Goal: Task Accomplishment & Management: Use online tool/utility

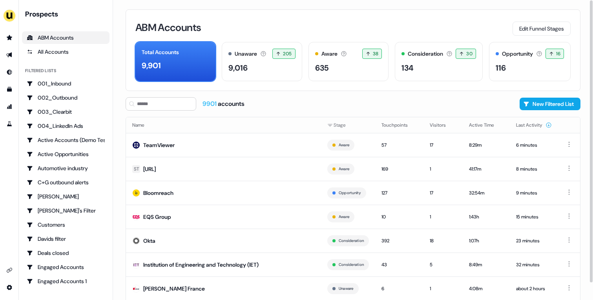
scroll to position [43, 0]
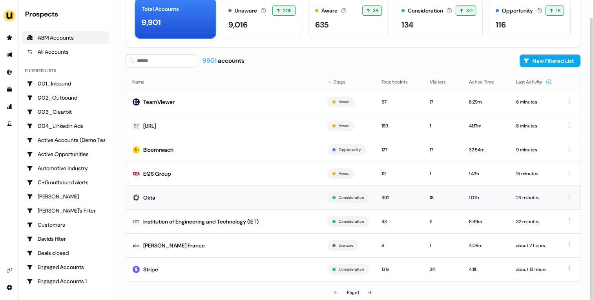
click at [247, 189] on td "Okta" at bounding box center [223, 198] width 195 height 24
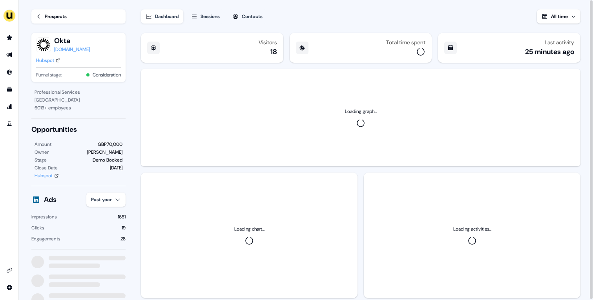
click at [115, 202] on html "For the best experience switch devices to a bigger screen. Go to Userled.io Loa…" at bounding box center [296, 150] width 593 height 300
click at [111, 230] on div "Last 7 days" at bounding box center [111, 229] width 46 height 13
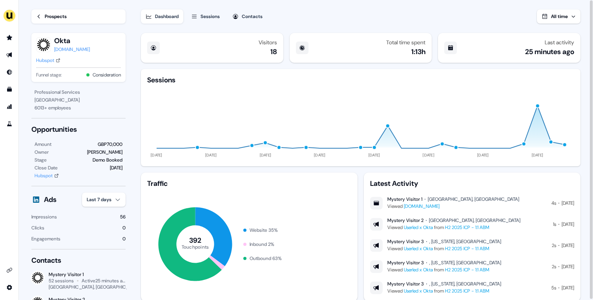
scroll to position [22, 0]
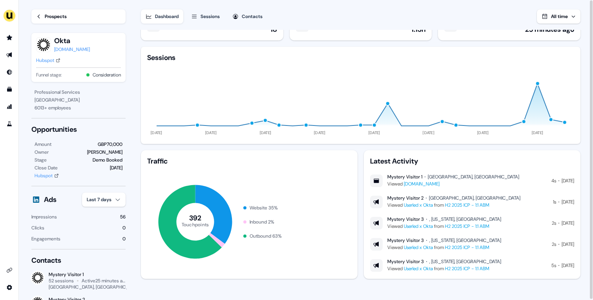
click at [42, 18] on link "Prospects" at bounding box center [78, 16] width 94 height 14
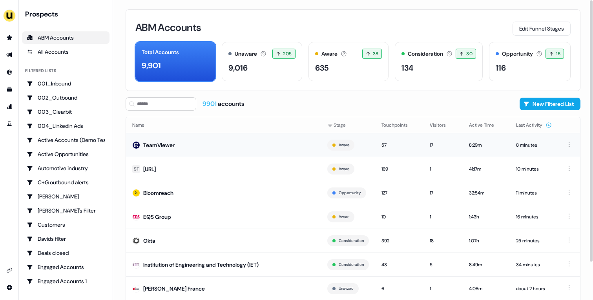
scroll to position [43, 0]
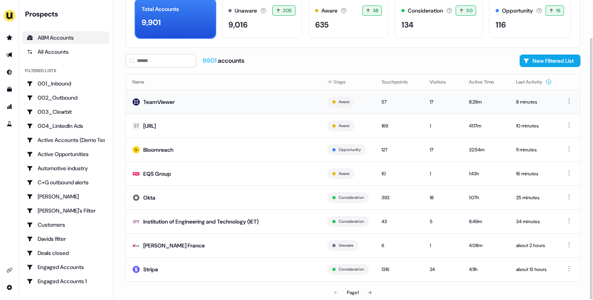
click at [230, 101] on td "TeamViewer" at bounding box center [223, 102] width 195 height 24
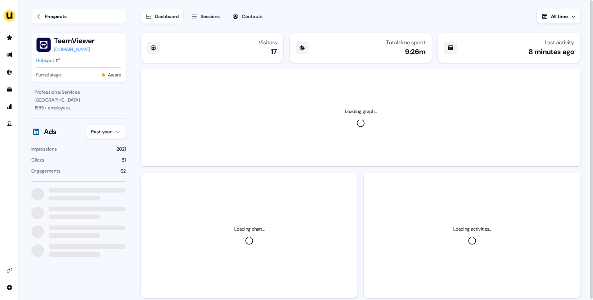
click at [114, 133] on html "For the best experience switch devices to a bigger screen. Go to Userled.io Loa…" at bounding box center [296, 150] width 593 height 300
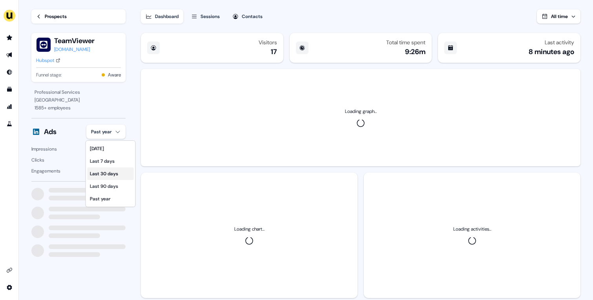
click at [111, 177] on div "Last 30 days" at bounding box center [111, 174] width 46 height 13
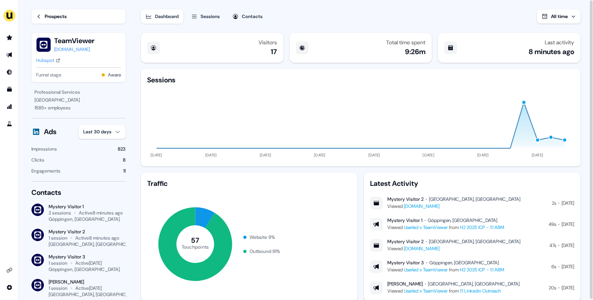
click at [44, 15] on link "Prospects" at bounding box center [78, 16] width 94 height 14
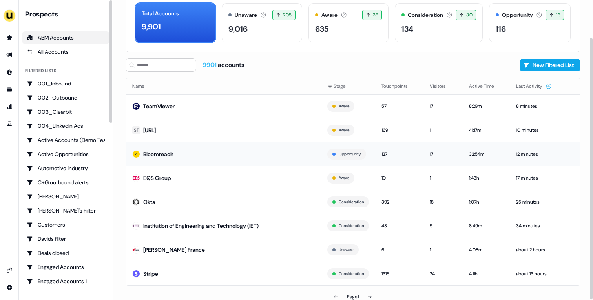
scroll to position [43, 0]
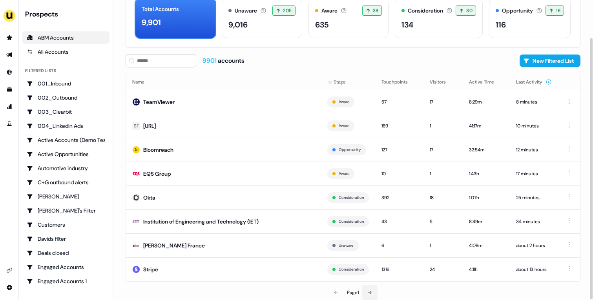
click at [374, 292] on button at bounding box center [370, 293] width 16 height 16
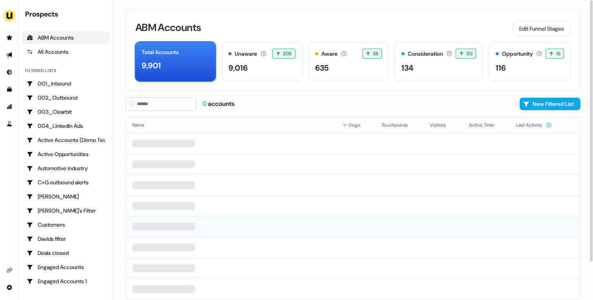
scroll to position [18, 0]
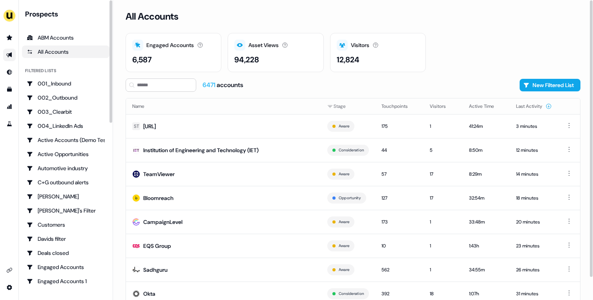
click at [14, 54] on link "Go to outbound experience" at bounding box center [9, 55] width 13 height 13
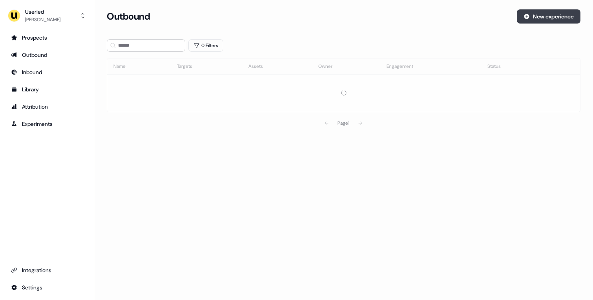
click at [550, 18] on button "New experience" at bounding box center [549, 16] width 64 height 14
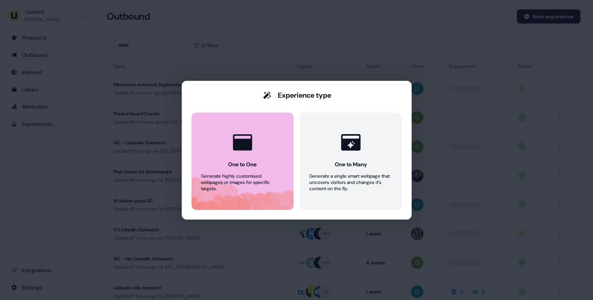
click at [260, 167] on button "One to One Generate highly customised webpages or images for specific targets." at bounding box center [242, 161] width 102 height 97
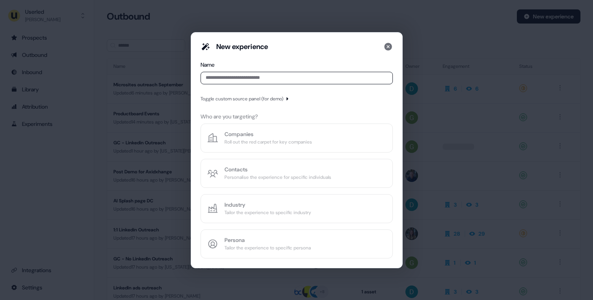
click at [270, 78] on input at bounding box center [297, 78] width 192 height 13
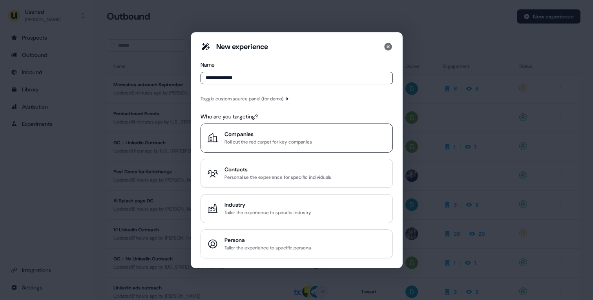
type input "**********"
click at [277, 137] on div "Companies" at bounding box center [268, 134] width 88 height 8
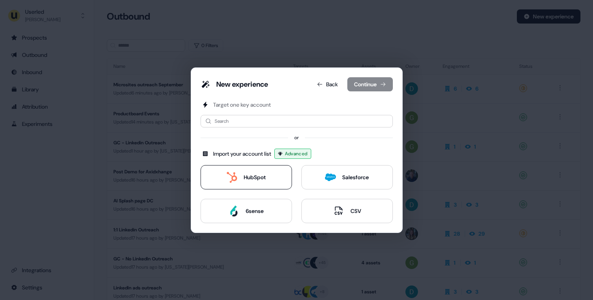
click at [273, 175] on button "HubSpot" at bounding box center [246, 177] width 91 height 24
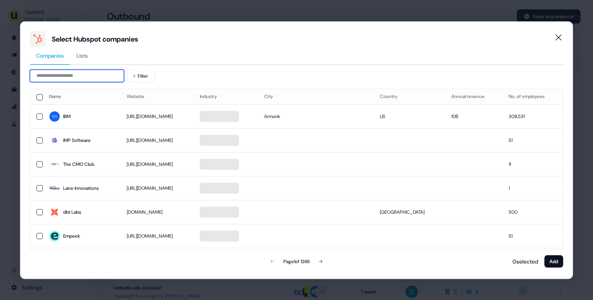
click at [101, 77] on input at bounding box center [77, 75] width 94 height 13
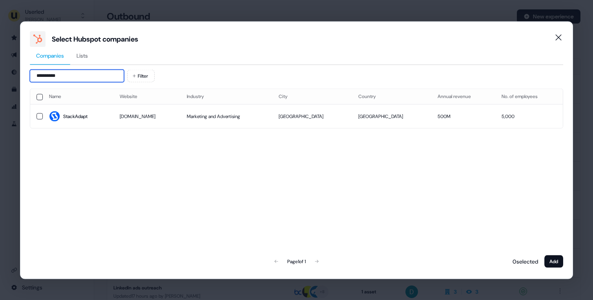
type input "**********"
click at [175, 123] on td "[DOMAIN_NAME]" at bounding box center [146, 116] width 67 height 24
click at [556, 264] on button "Add" at bounding box center [553, 261] width 19 height 13
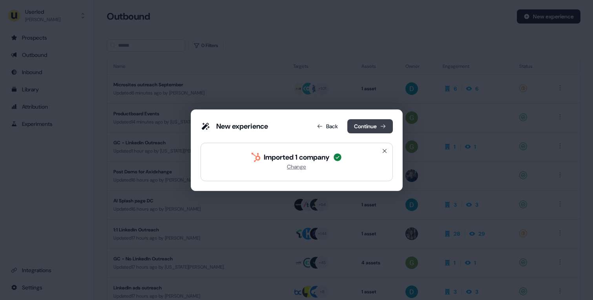
click at [350, 131] on button "Continue" at bounding box center [370, 126] width 46 height 14
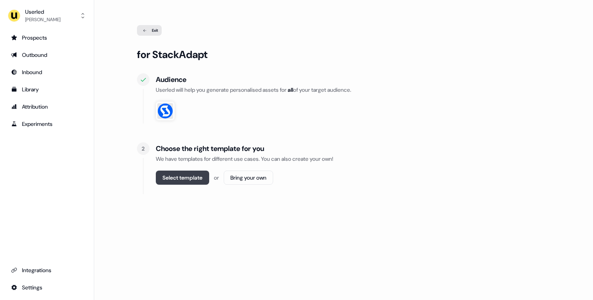
click at [190, 182] on button "Select template" at bounding box center [182, 178] width 53 height 14
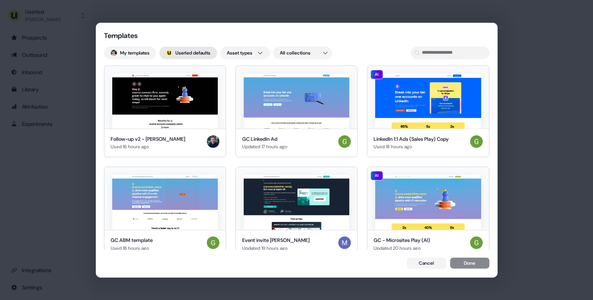
click at [186, 58] on button "; Userled defaults" at bounding box center [188, 52] width 58 height 13
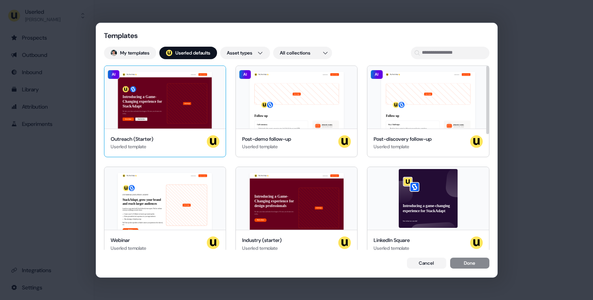
click at [181, 113] on div "Hey StackAdapt 👋 Learn more Book a demo Introducing a Game-Changing experience …" at bounding box center [164, 97] width 121 height 63
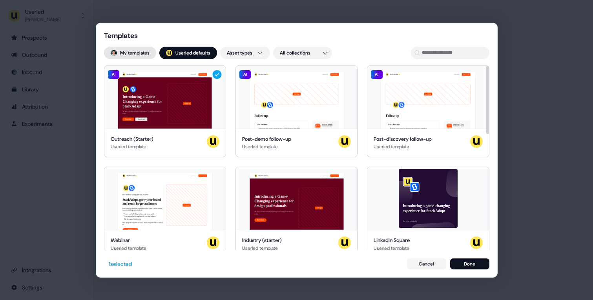
click at [133, 53] on button "My templates" at bounding box center [130, 52] width 52 height 13
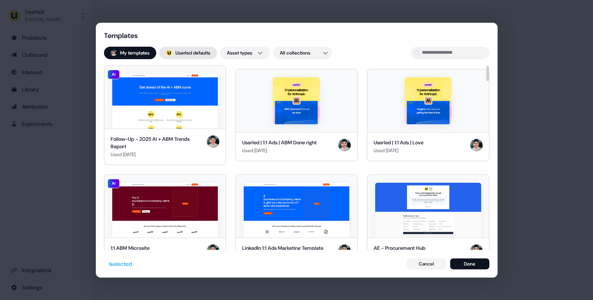
click at [206, 55] on button "; Userled defaults" at bounding box center [188, 52] width 58 height 13
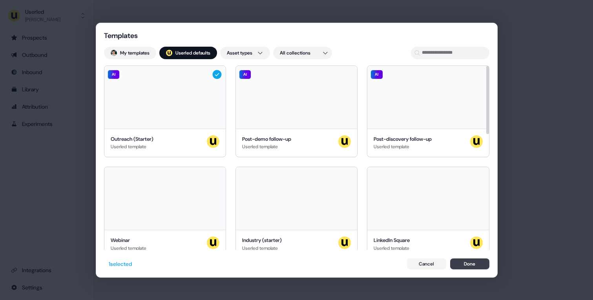
click at [478, 266] on button "Done" at bounding box center [469, 264] width 39 height 11
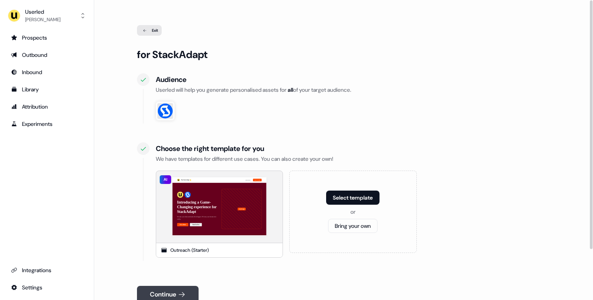
click at [197, 287] on button "Continue" at bounding box center [168, 294] width 62 height 17
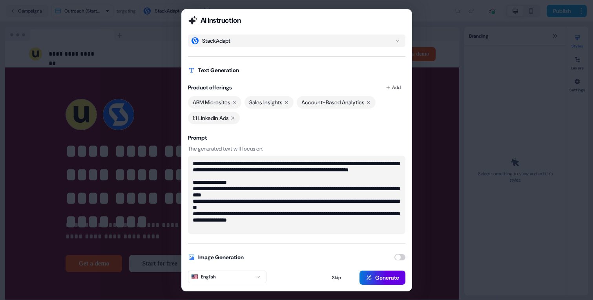
click at [371, 103] on icon at bounding box center [368, 102] width 5 height 5
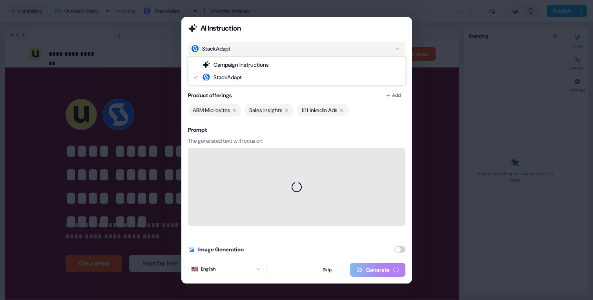
click at [387, 45] on button "StackAdapt" at bounding box center [296, 48] width 217 height 13
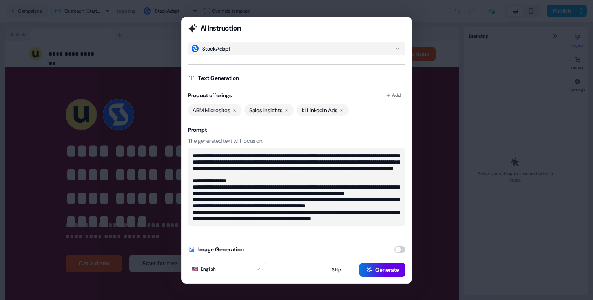
scroll to position [31, 0]
click at [398, 247] on button "button" at bounding box center [399, 249] width 11 height 6
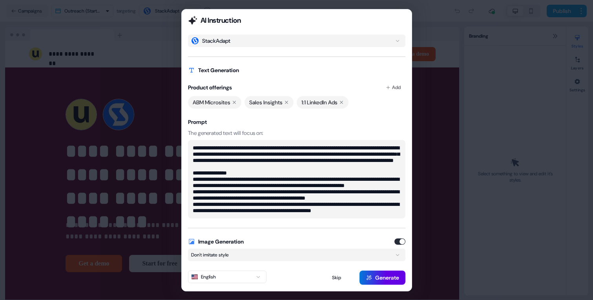
click at [395, 251] on button "Don't imitate style" at bounding box center [296, 255] width 217 height 13
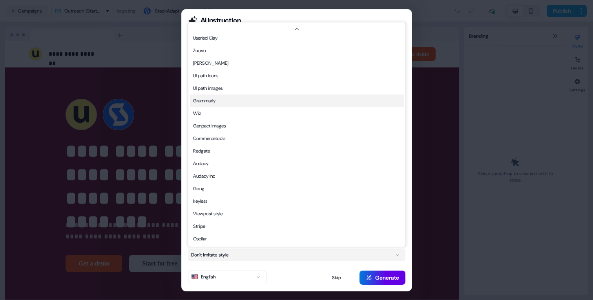
scroll to position [0, 0]
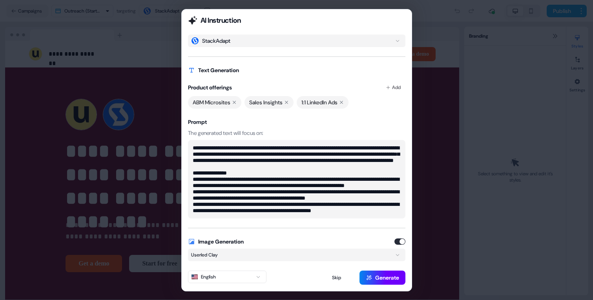
click at [383, 271] on button "Generate" at bounding box center [382, 278] width 46 height 14
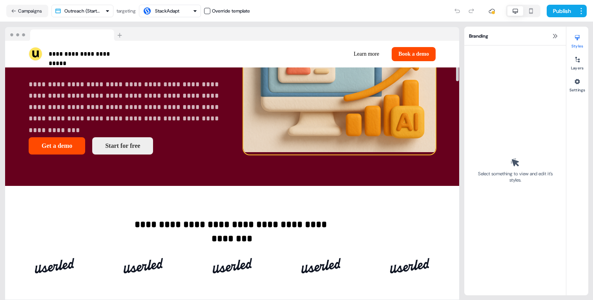
scroll to position [25, 0]
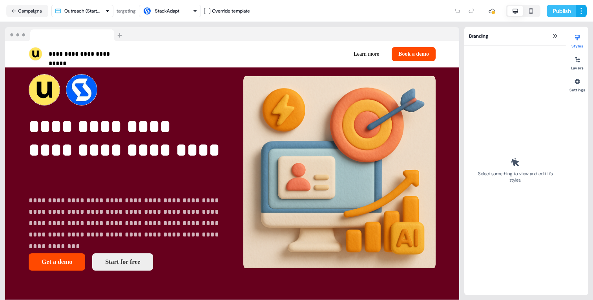
click at [557, 8] on button "Publish" at bounding box center [561, 11] width 29 height 13
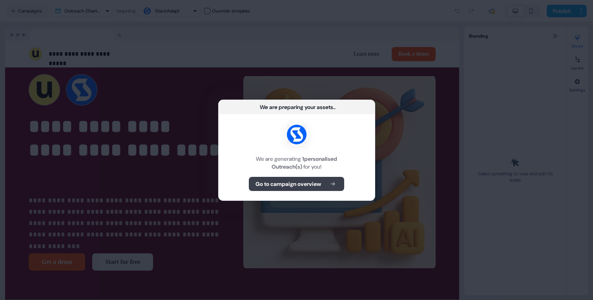
click at [300, 184] on b "Go to campaign overview" at bounding box center [288, 184] width 66 height 8
